Goal: Check status

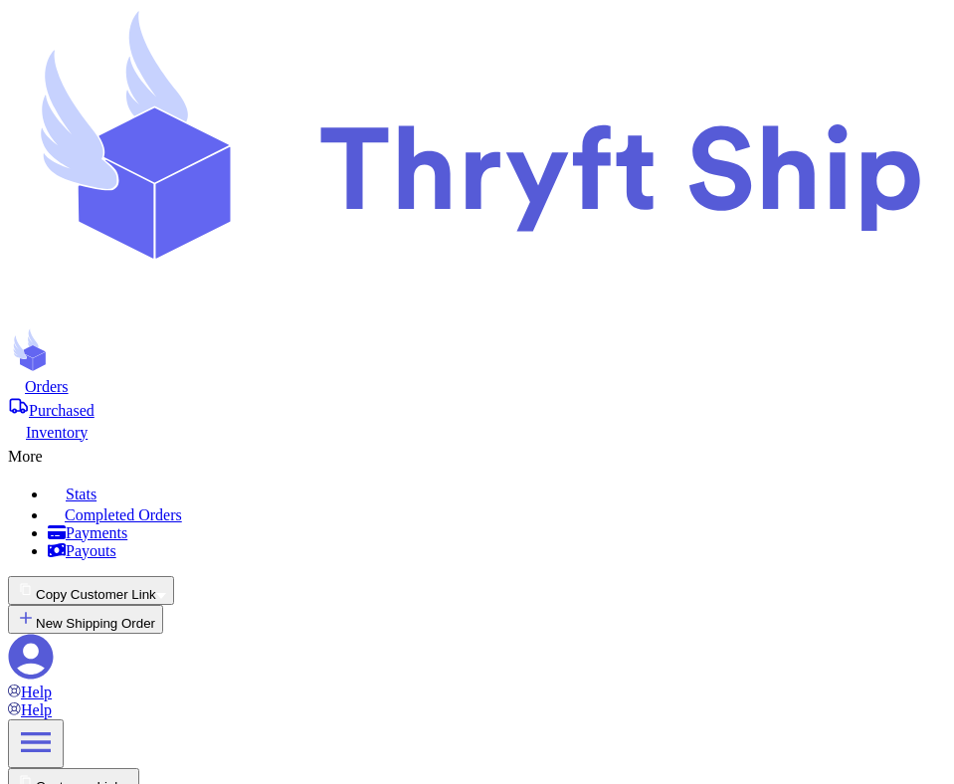
click at [94, 402] on span "Purchased" at bounding box center [62, 410] width 66 height 17
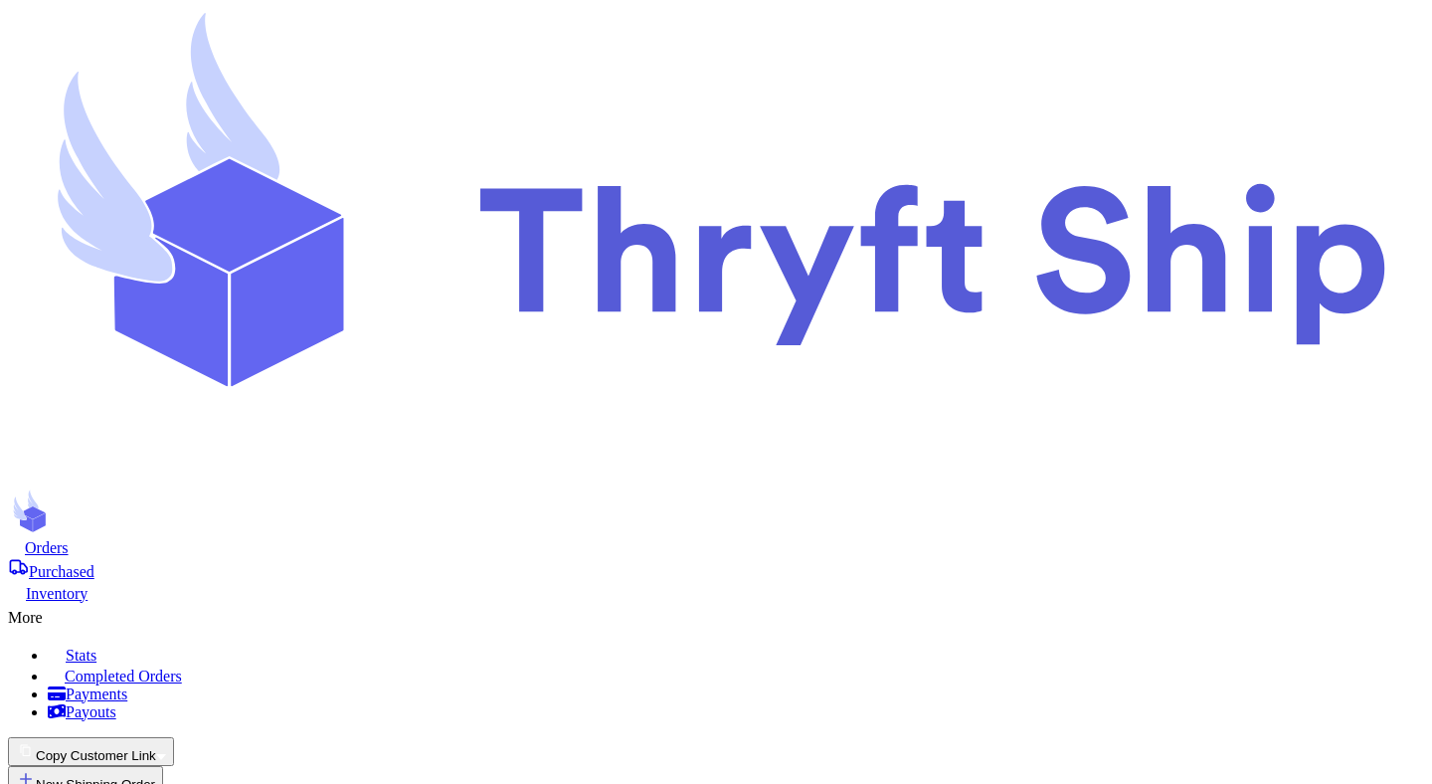
click at [94, 563] on span "Purchased" at bounding box center [62, 571] width 66 height 17
